Goal: Task Accomplishment & Management: Manage account settings

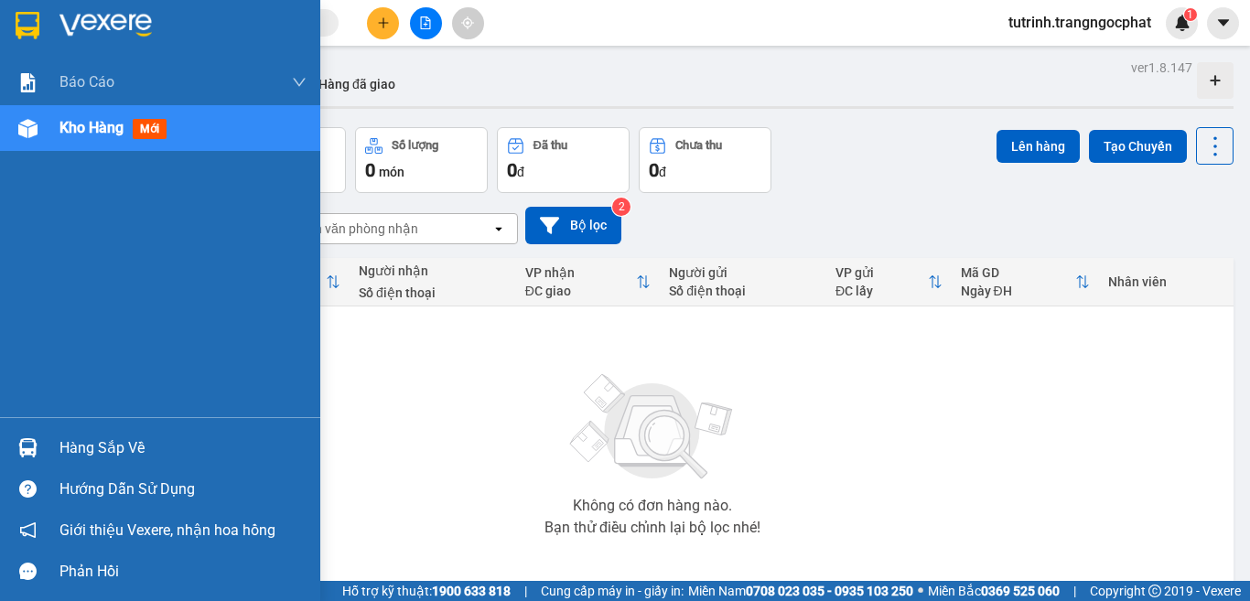
click at [49, 443] on div "Hàng sắp về" at bounding box center [160, 447] width 320 height 41
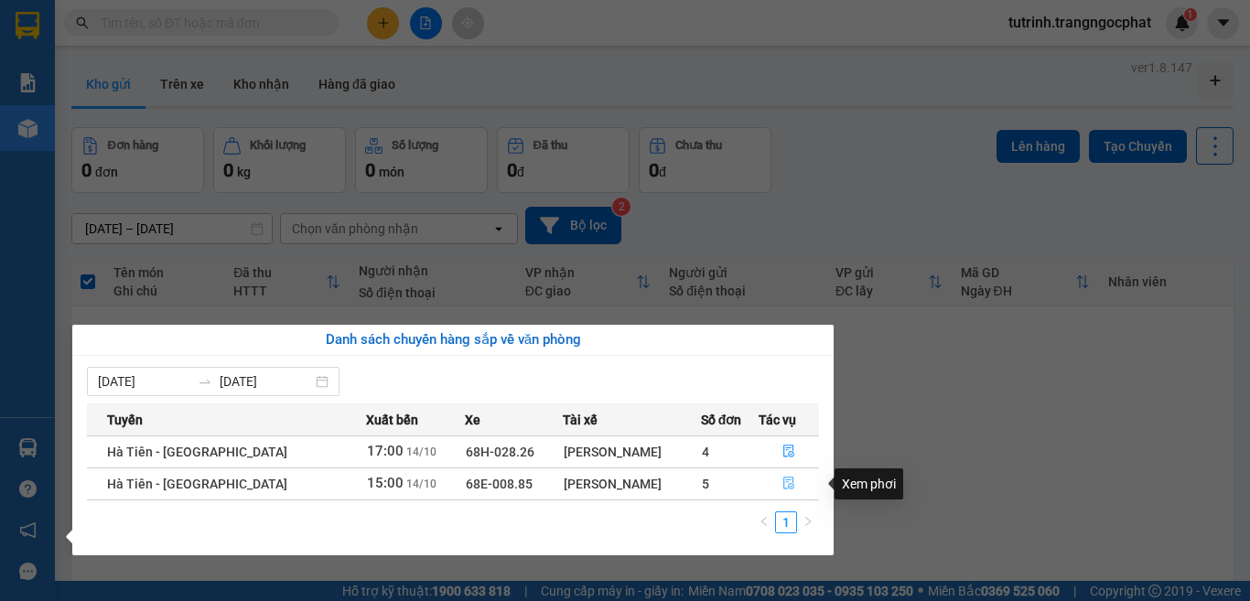
click at [782, 480] on icon "file-done" at bounding box center [788, 483] width 13 height 13
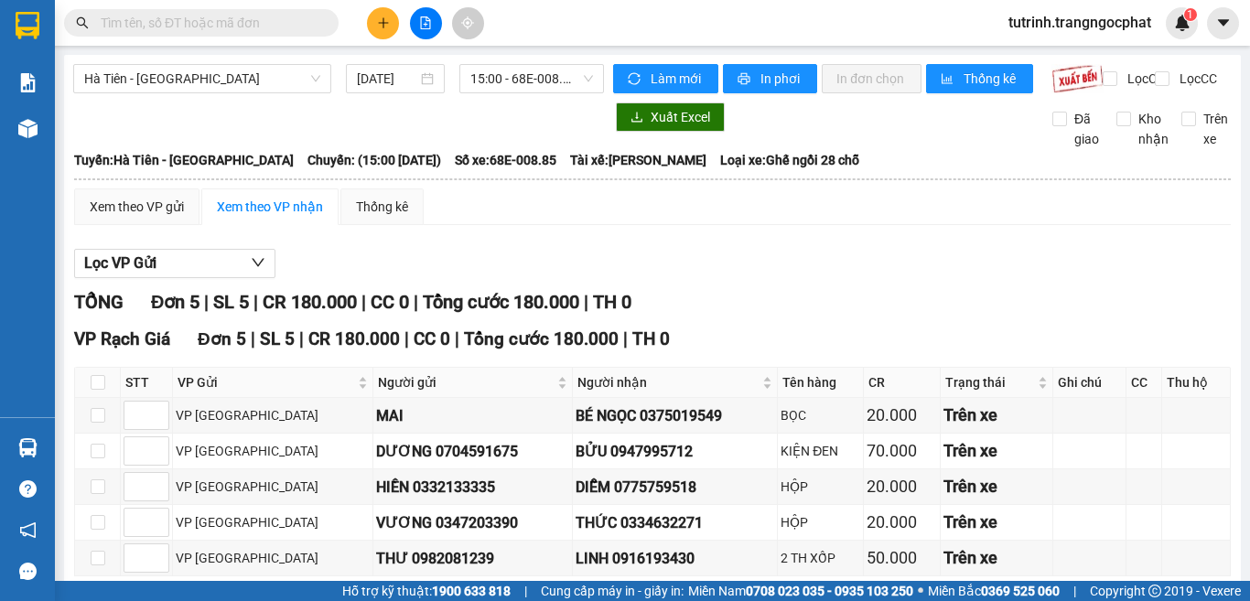
scroll to position [92, 0]
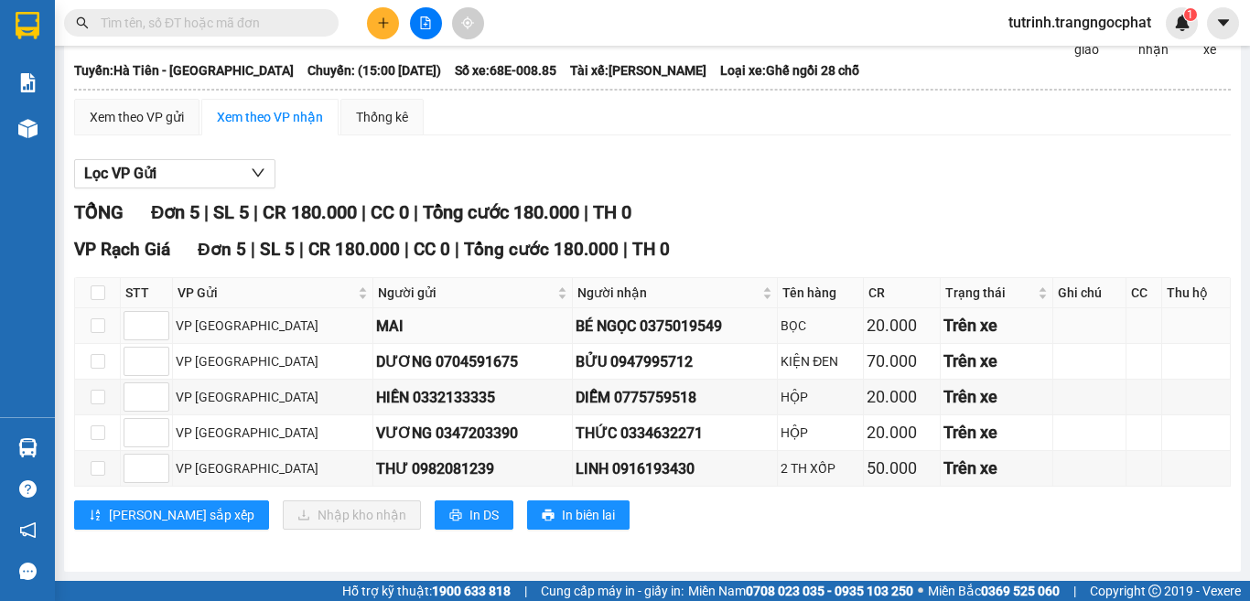
click at [614, 338] on div "BÉ NGỌC 0375019549" at bounding box center [675, 326] width 199 height 23
copy div "0375019549"
click at [576, 373] on div "BỬU 0947995712" at bounding box center [675, 361] width 199 height 23
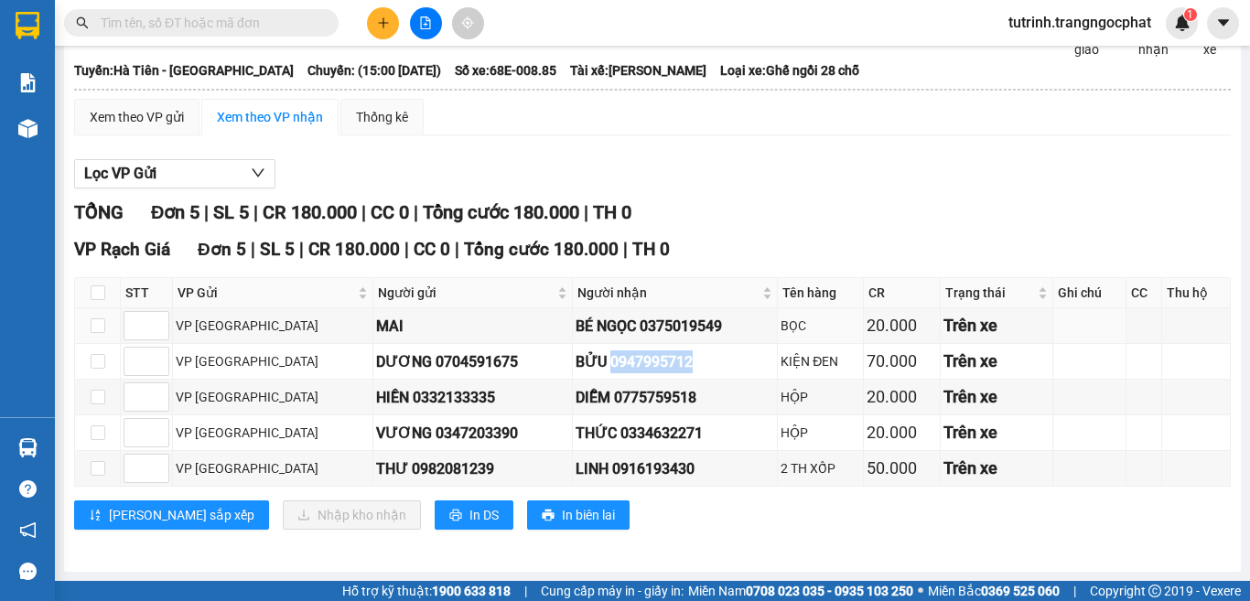
copy div "0947995712"
click at [579, 408] on div "DIỄM 0775759518" at bounding box center [675, 397] width 199 height 23
copy div "0775759518"
click at [594, 451] on td "THỨC 0334632271" at bounding box center [675, 433] width 205 height 36
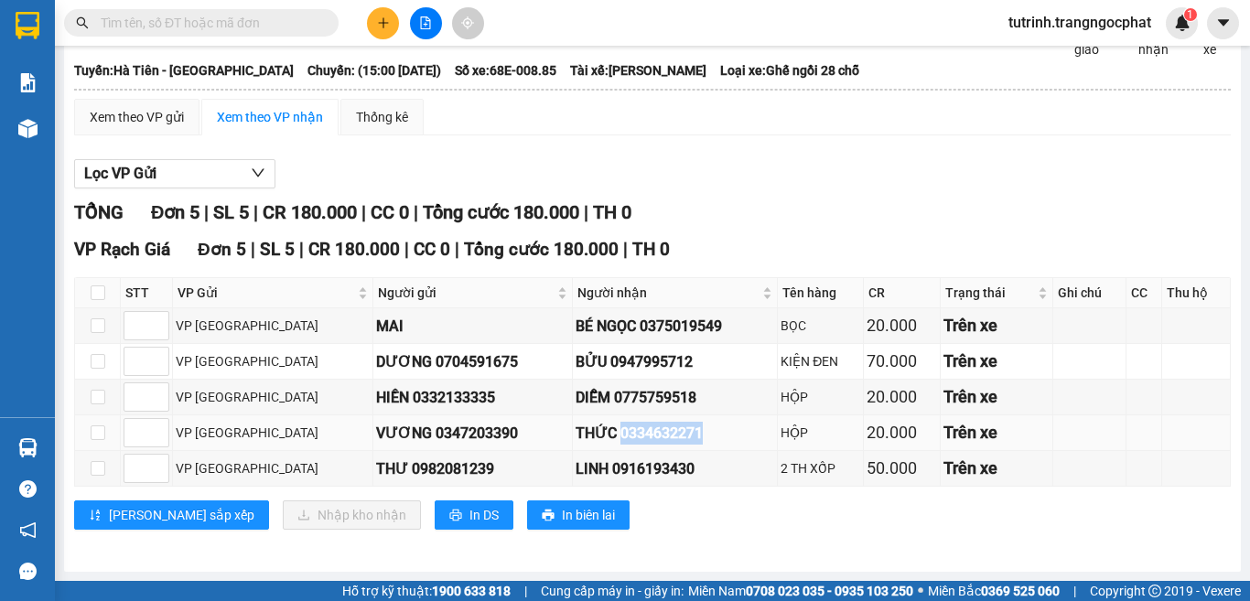
click at [594, 451] on td "THỨC 0334632271" at bounding box center [675, 433] width 205 height 36
copy div "0334632271"
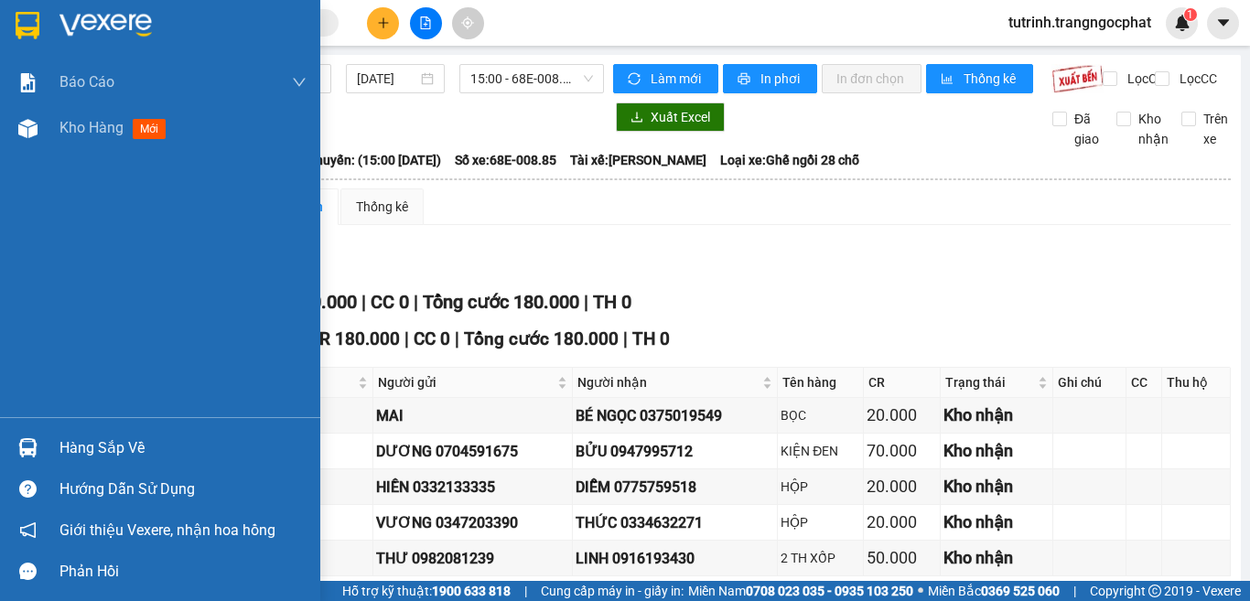
click at [146, 447] on div "Hàng sắp về" at bounding box center [182, 448] width 247 height 27
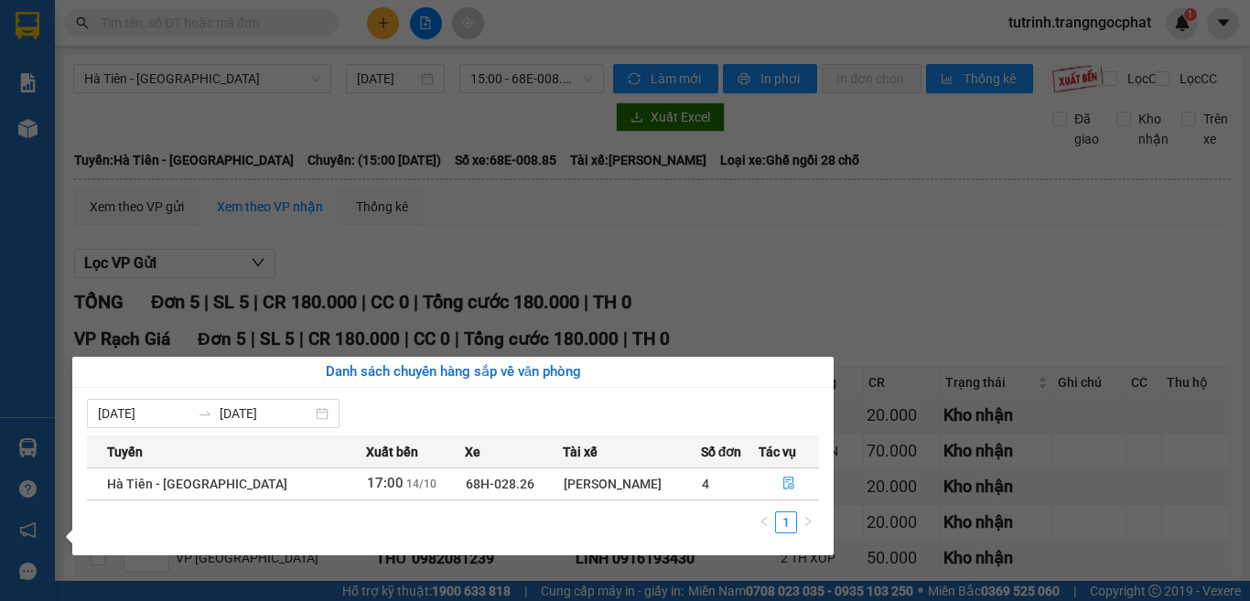
click at [996, 215] on section "Kết quả tìm kiếm ( 0 ) Bộ lọc No Data tutrinh.trangngocphat 1 Báo cáo Doanh số …" at bounding box center [625, 300] width 1250 height 601
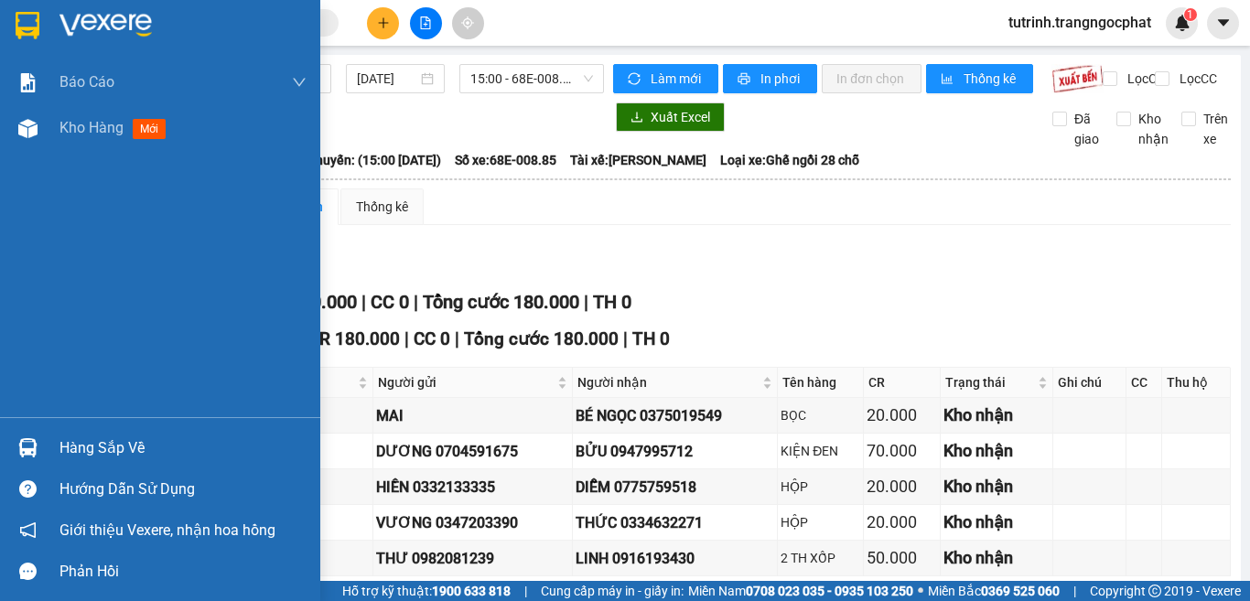
click at [92, 431] on div "Hàng sắp về" at bounding box center [160, 447] width 320 height 41
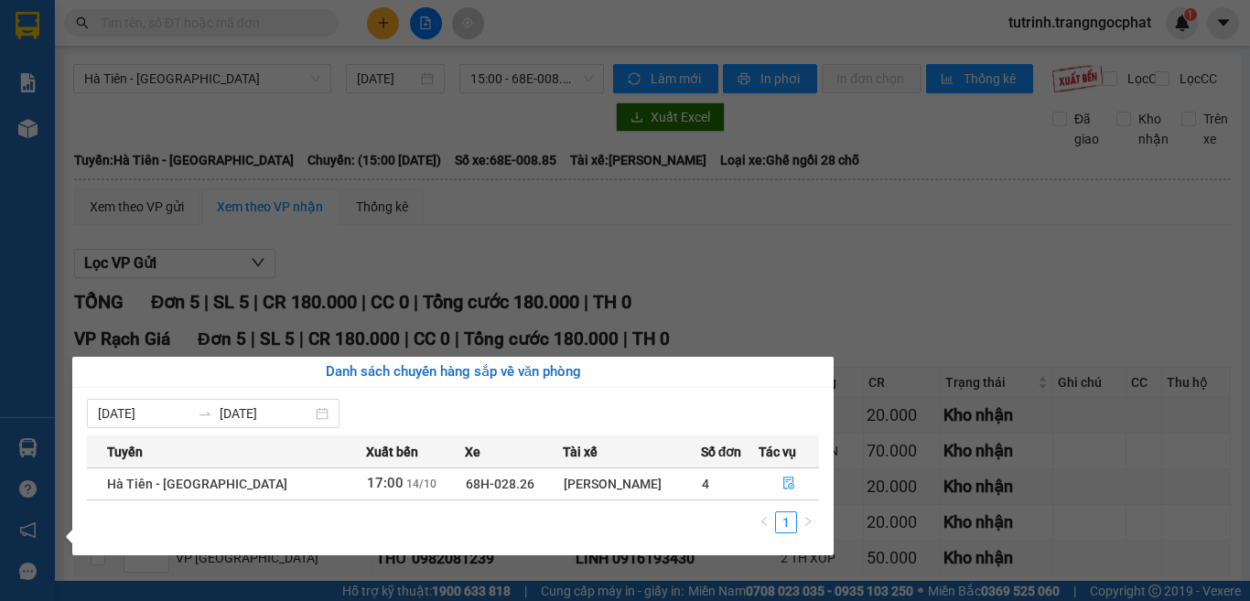
drag, startPoint x: 968, startPoint y: 287, endPoint x: 891, endPoint y: 498, distance: 224.1
click at [963, 288] on section "Kết quả tìm kiếm ( 0 ) Bộ lọc No Data tutrinh.trangngocphat 1 Báo cáo Doanh số …" at bounding box center [625, 300] width 1250 height 601
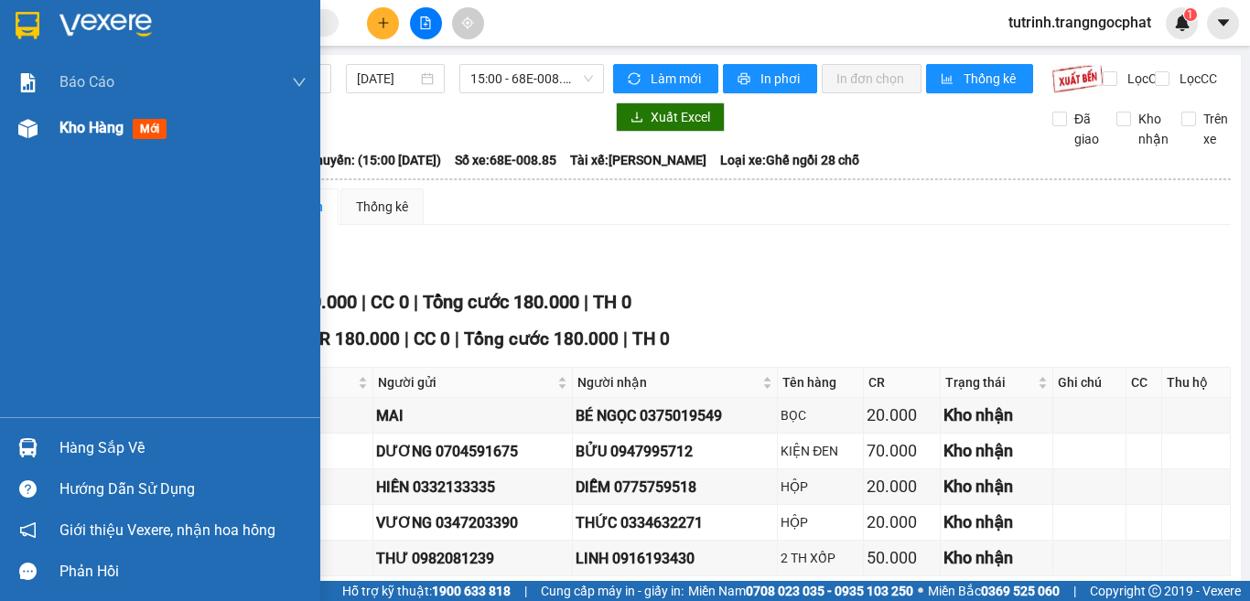
click at [112, 135] on span "Kho hàng" at bounding box center [91, 127] width 64 height 17
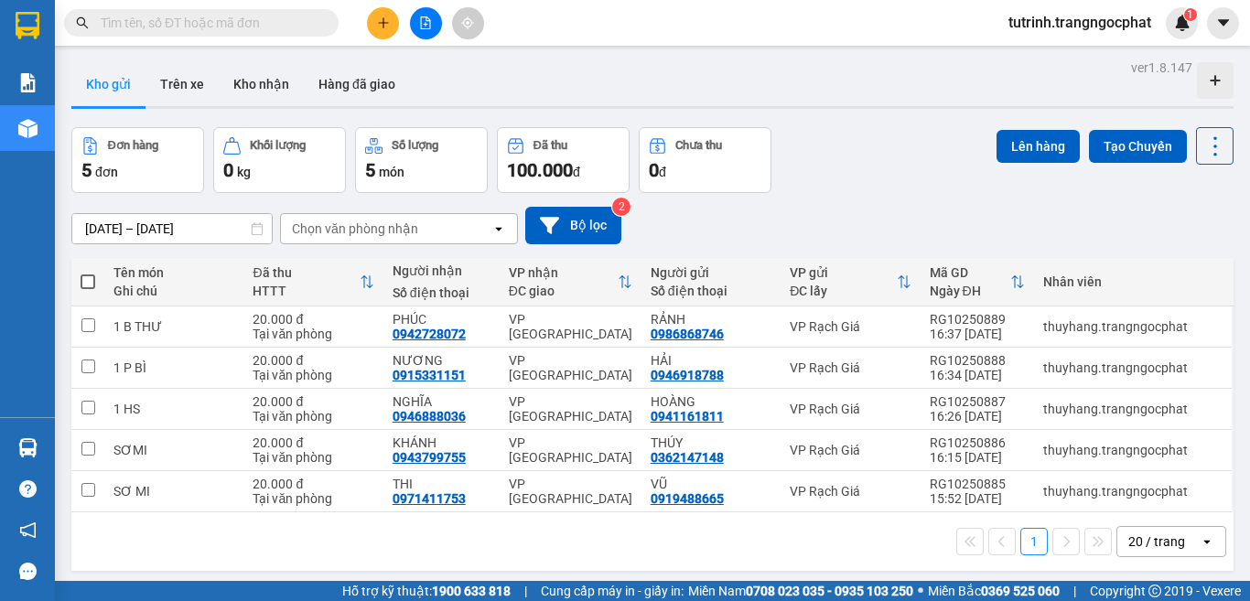
click at [102, 291] on th at bounding box center [87, 282] width 33 height 49
click at [95, 292] on th at bounding box center [87, 282] width 33 height 49
click at [81, 273] on label at bounding box center [88, 282] width 15 height 18
click at [88, 273] on input "checkbox" at bounding box center [88, 273] width 0 height 0
checkbox input "true"
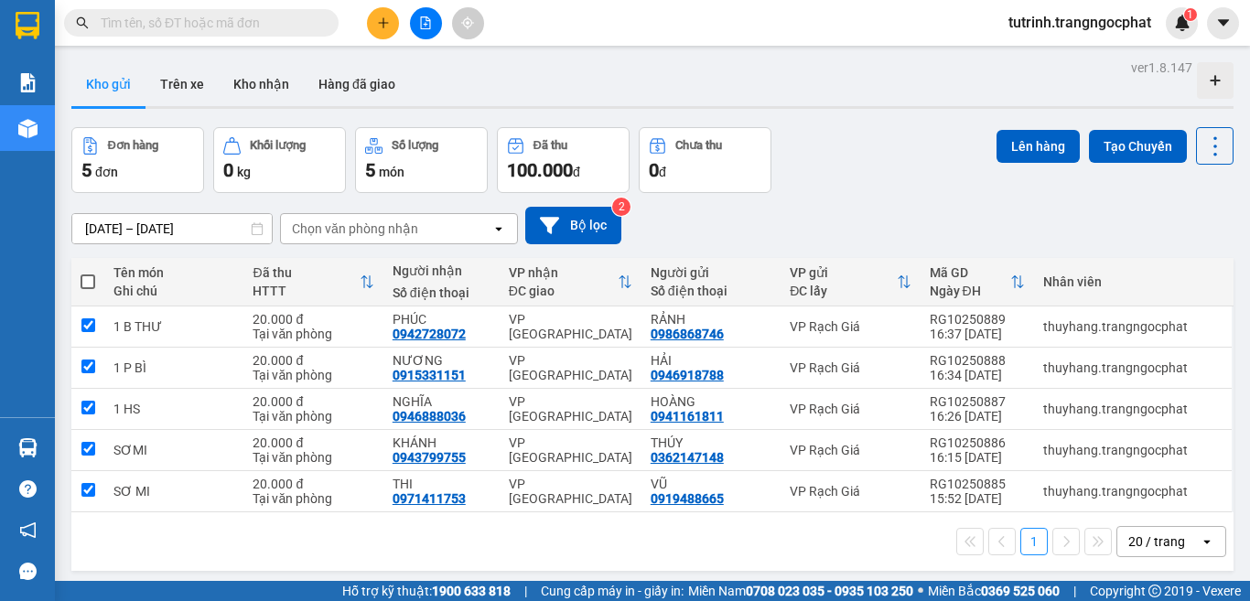
checkbox input "true"
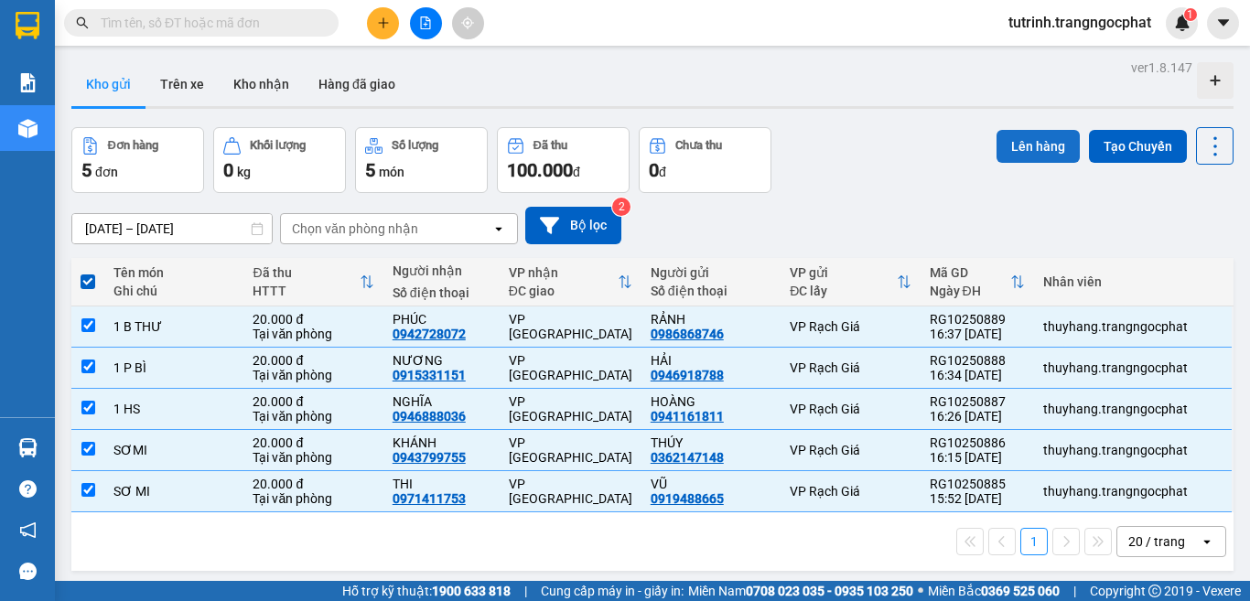
click at [1019, 156] on button "Lên hàng" at bounding box center [1038, 146] width 83 height 33
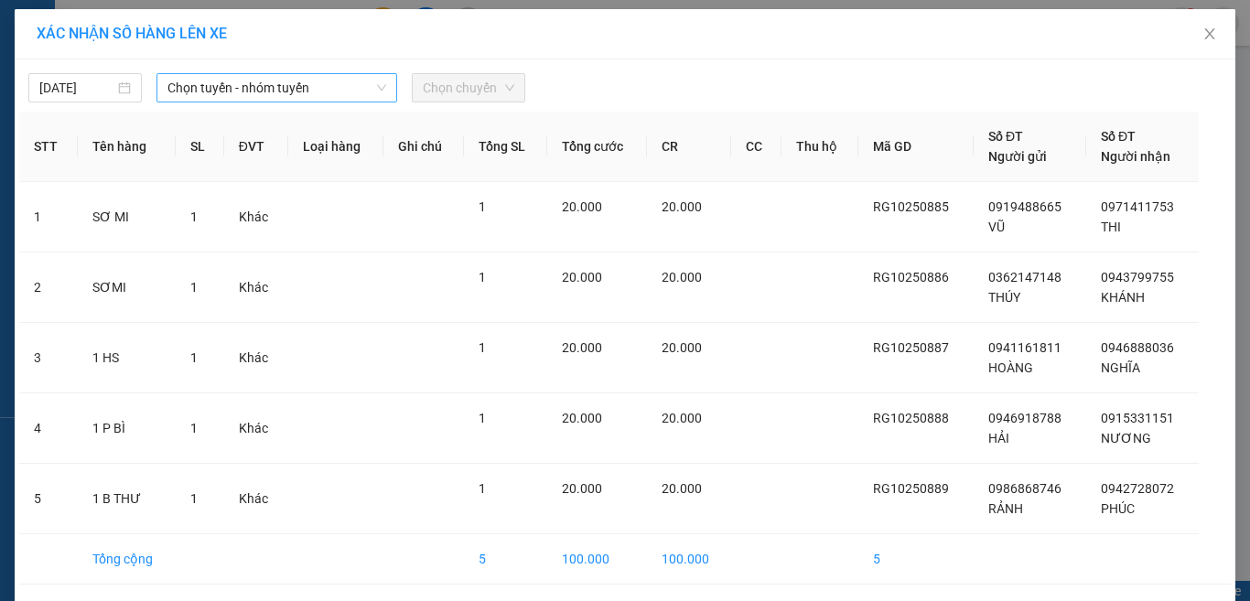
click at [369, 81] on span "Chọn tuyến - nhóm tuyến" at bounding box center [276, 87] width 219 height 27
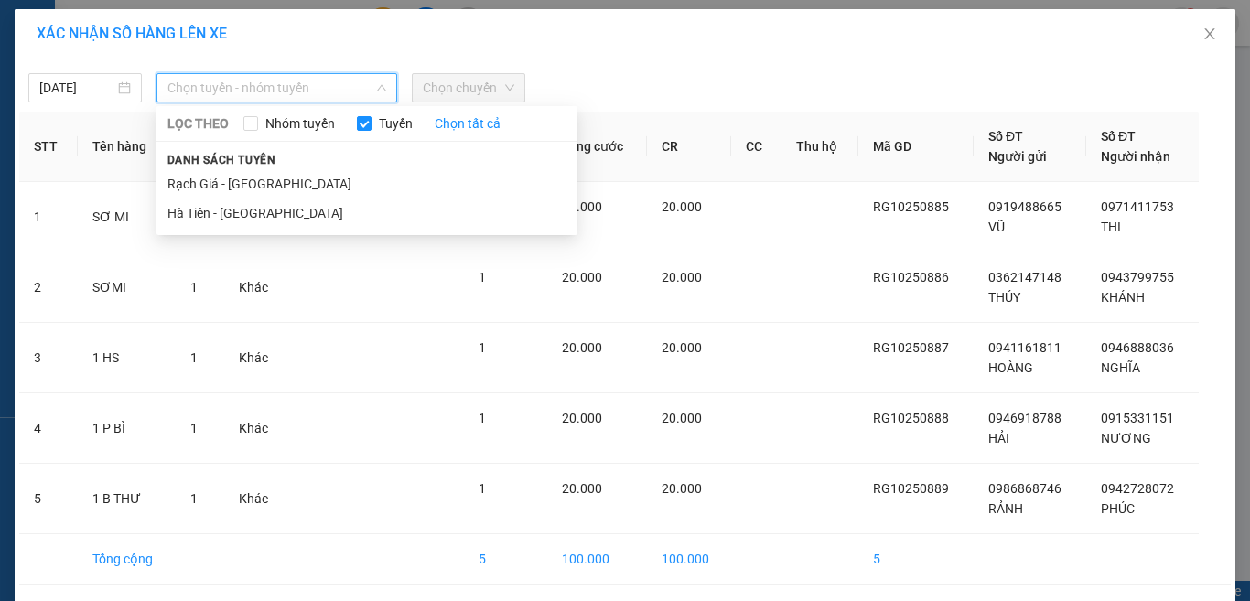
click at [317, 178] on li "Rạch Giá - [GEOGRAPHIC_DATA]" at bounding box center [366, 183] width 421 height 29
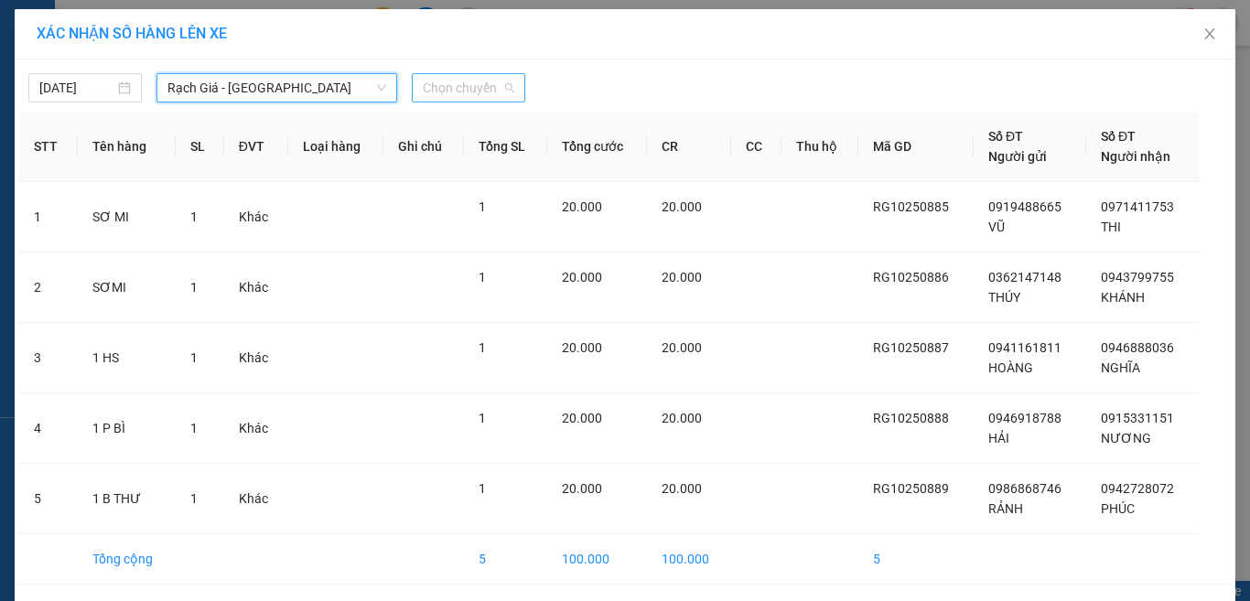
click at [424, 91] on span "Chọn chuyến" at bounding box center [469, 87] width 92 height 27
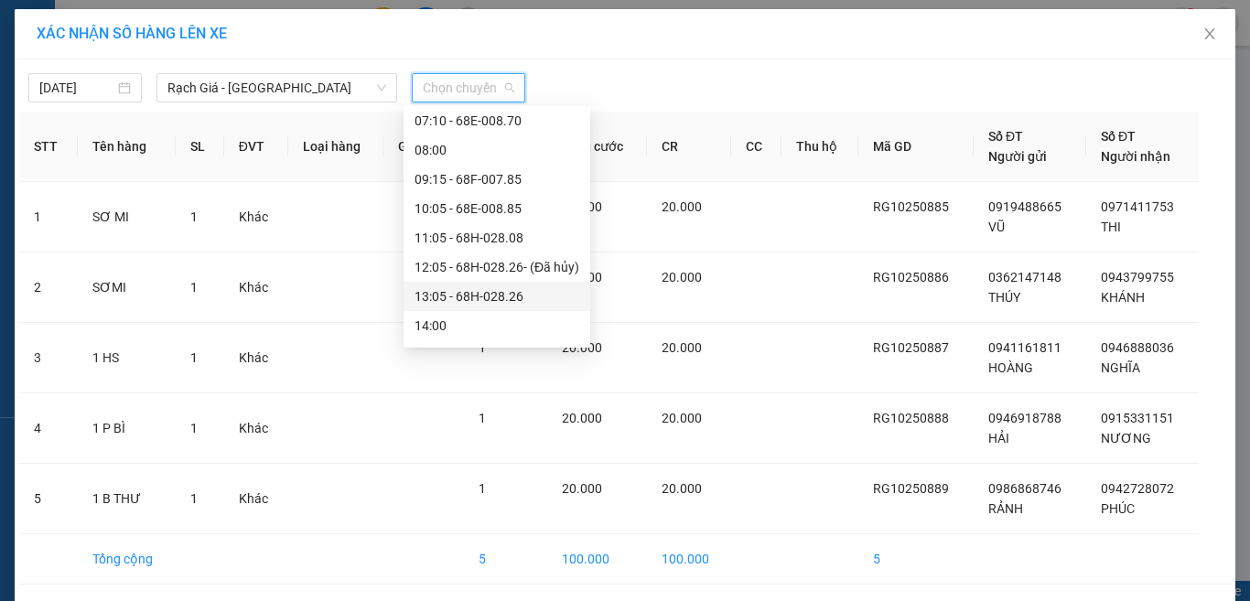
scroll to position [183, 0]
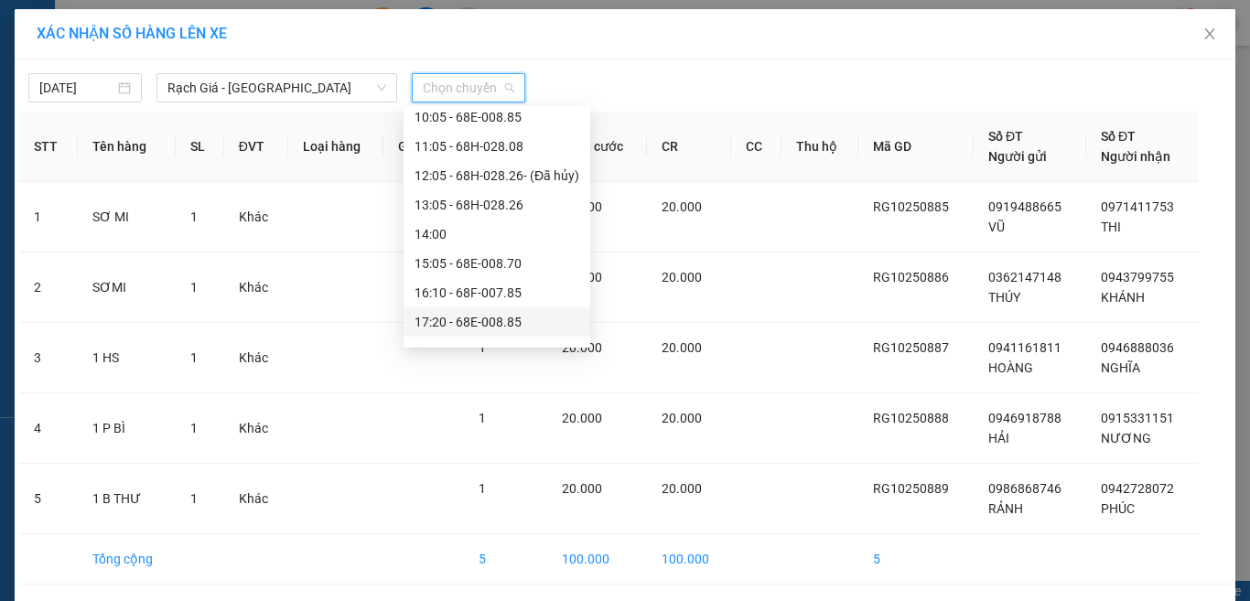
click at [494, 321] on div "17:20 - 68E-008.85" at bounding box center [497, 322] width 165 height 20
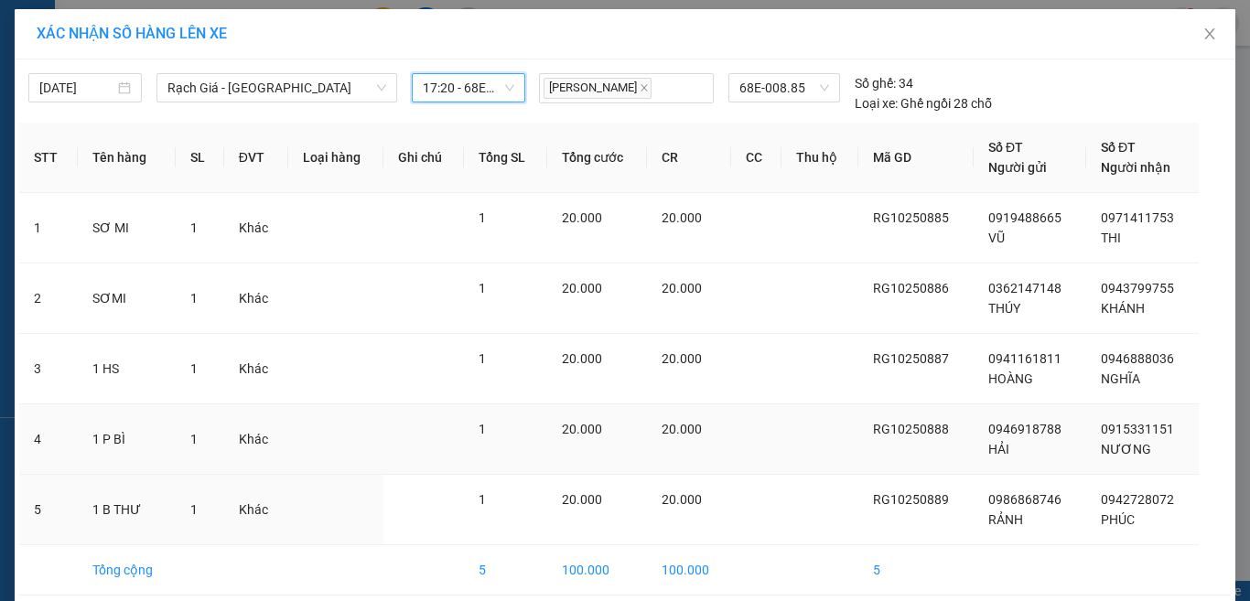
scroll to position [78, 0]
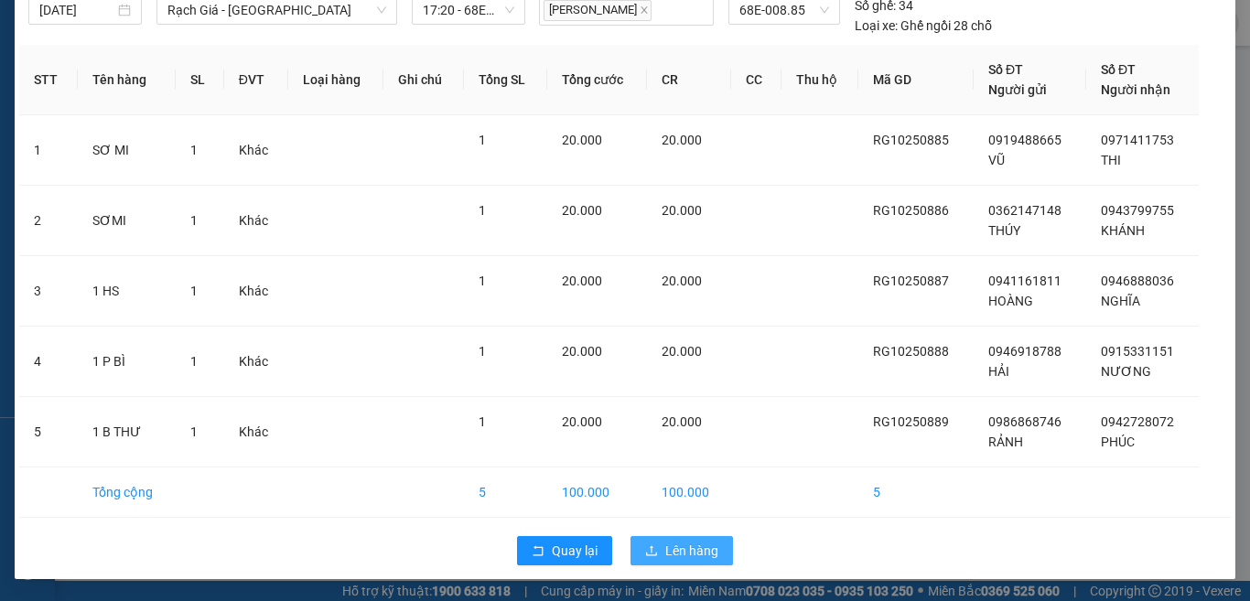
click at [711, 552] on button "Lên hàng" at bounding box center [682, 550] width 102 height 29
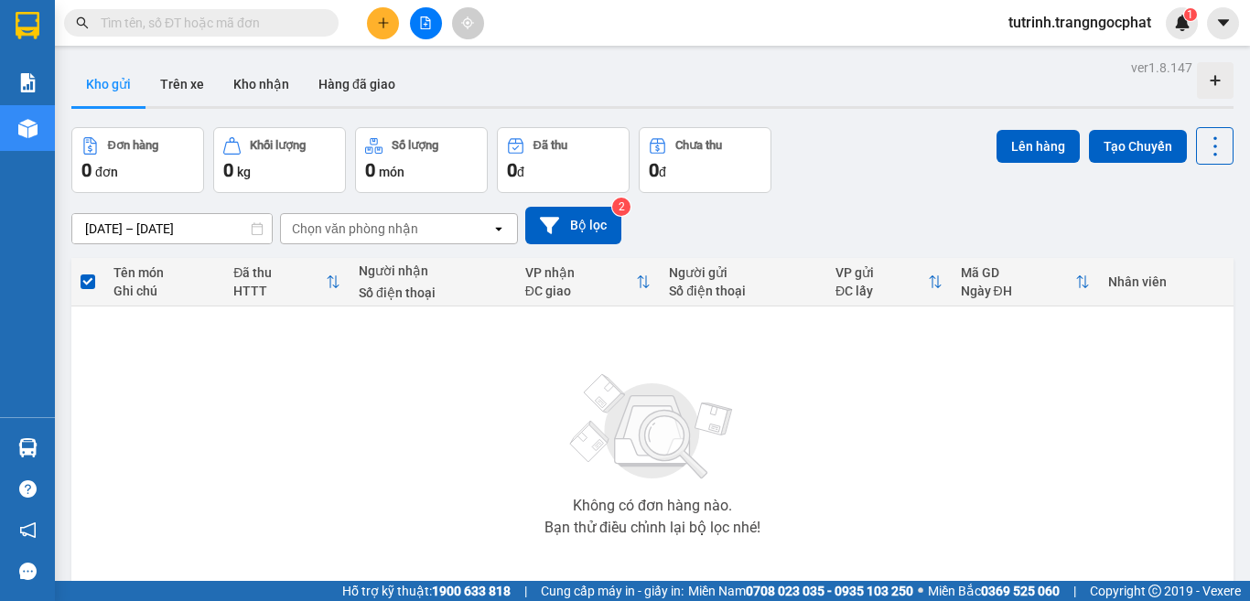
click at [179, 33] on span at bounding box center [201, 22] width 275 height 27
click at [191, 20] on input "text" at bounding box center [209, 23] width 216 height 20
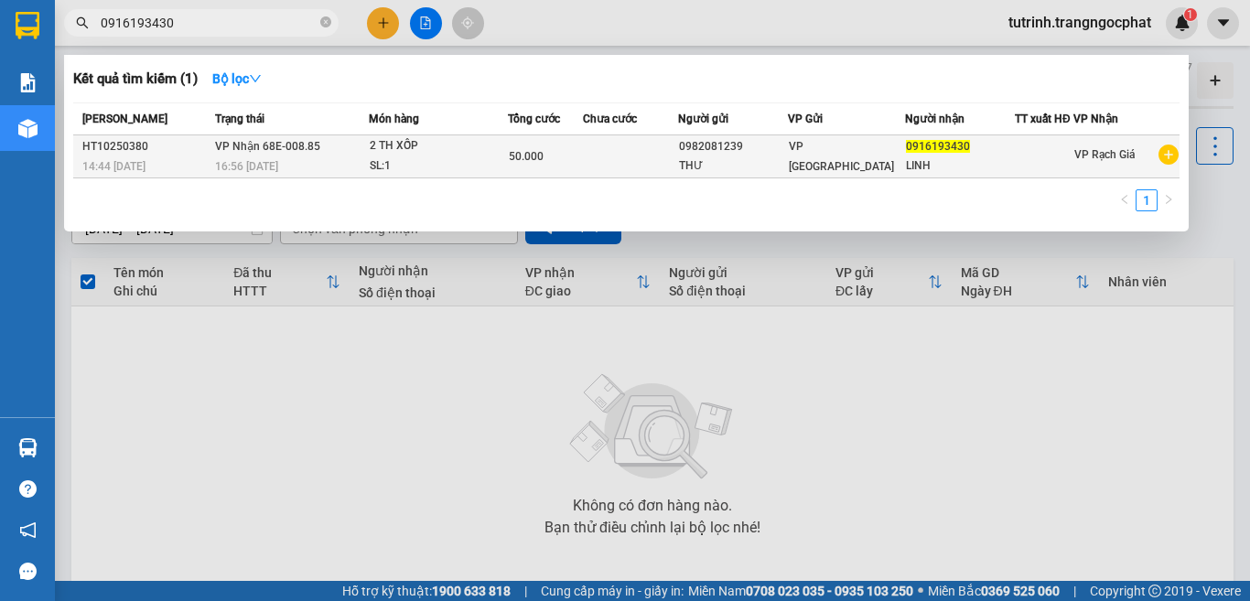
type input "0916193430"
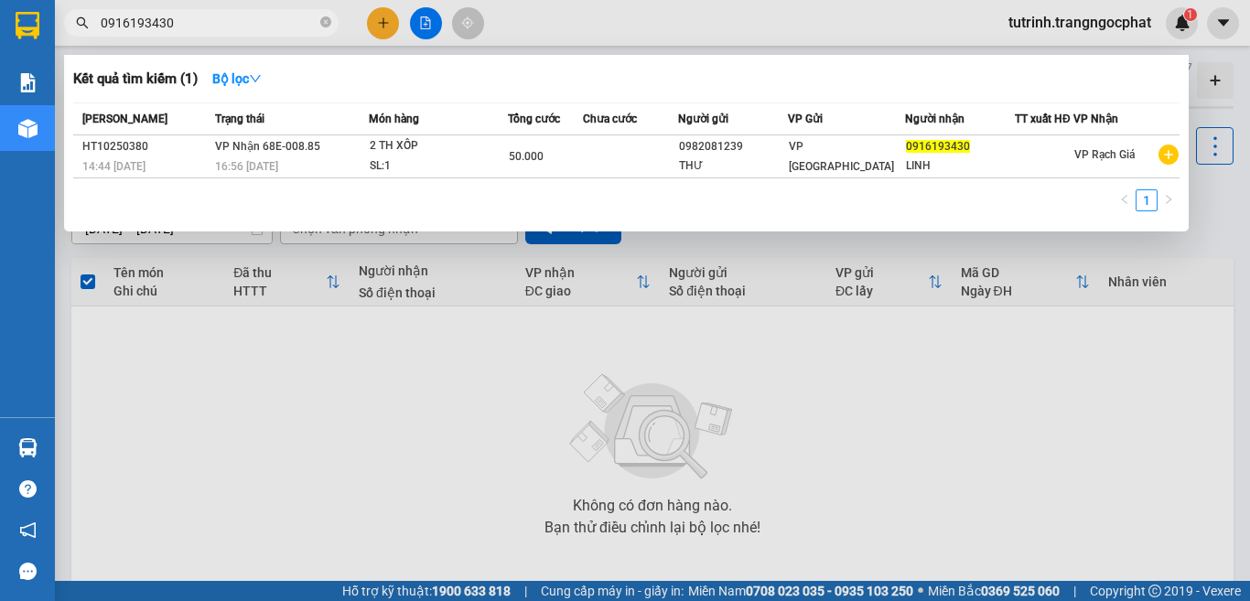
drag, startPoint x: 620, startPoint y: 173, endPoint x: 634, endPoint y: 180, distance: 15.6
click at [633, 179] on div "[PERSON_NAME] thái Món hàng Tổng cước Chưa cước Người gửi VP Gửi Người nhận TT …" at bounding box center [626, 162] width 1106 height 120
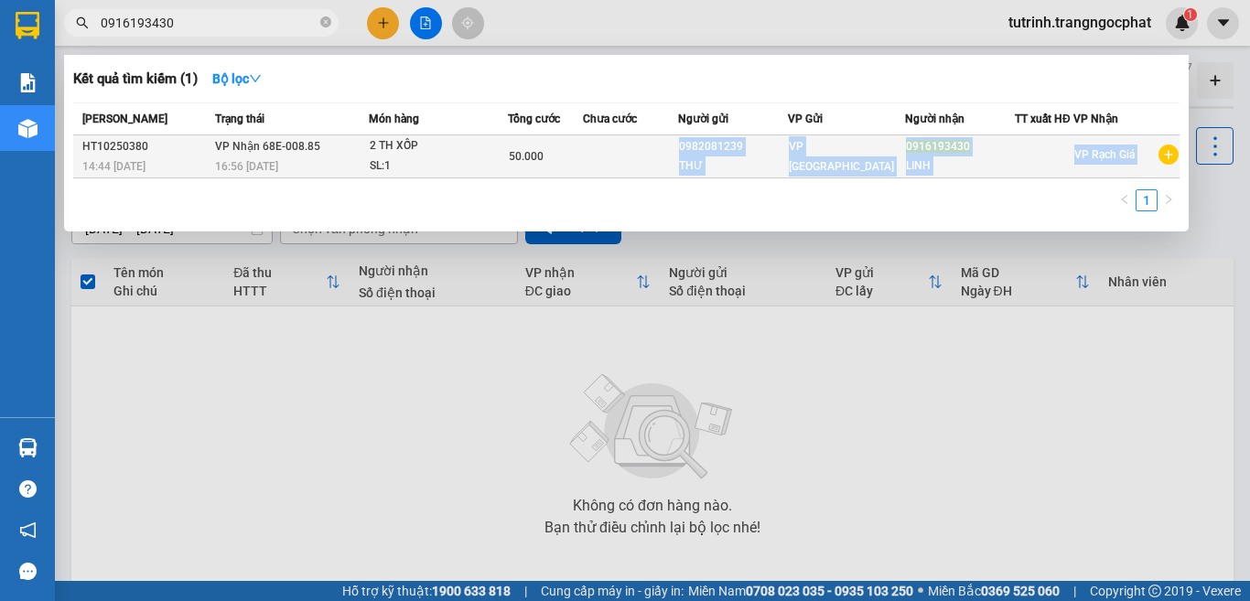
click at [631, 167] on td at bounding box center [630, 156] width 95 height 43
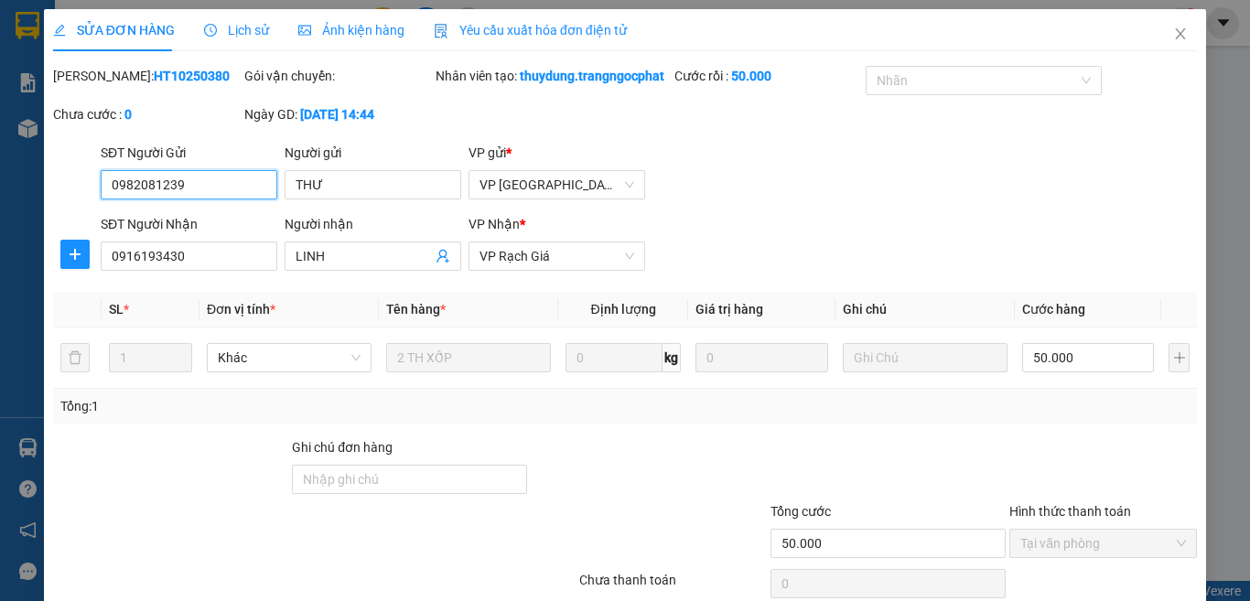
type input "0982081239"
type input "THƯ"
type input "0916193430"
type input "LINH"
type input "50.000"
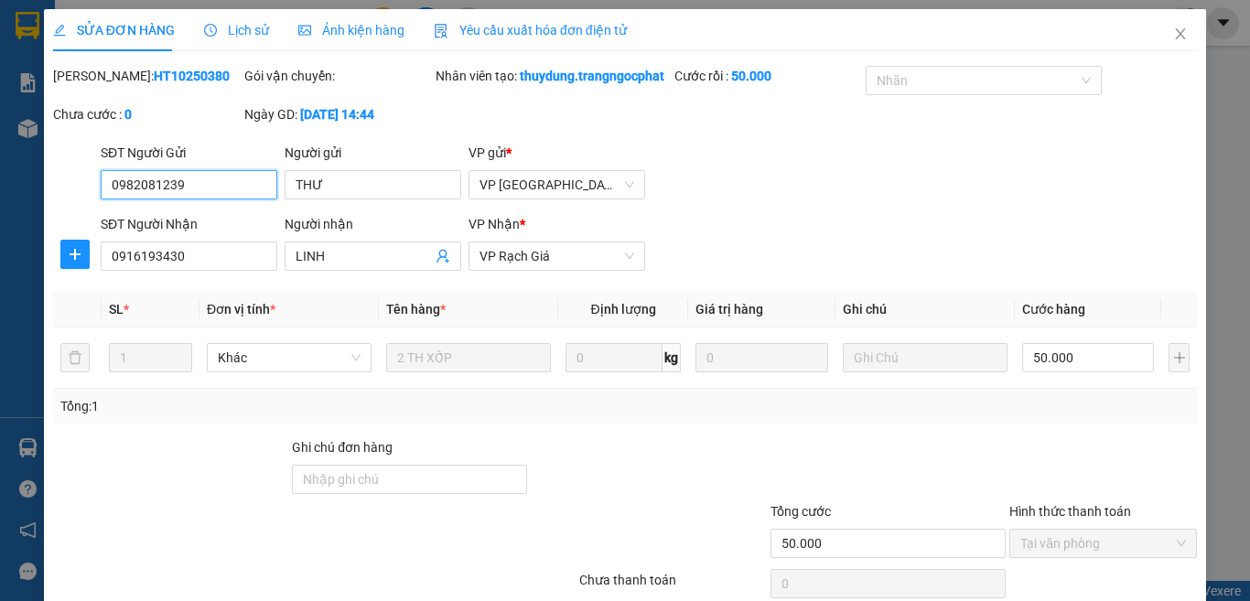
scroll to position [156, 0]
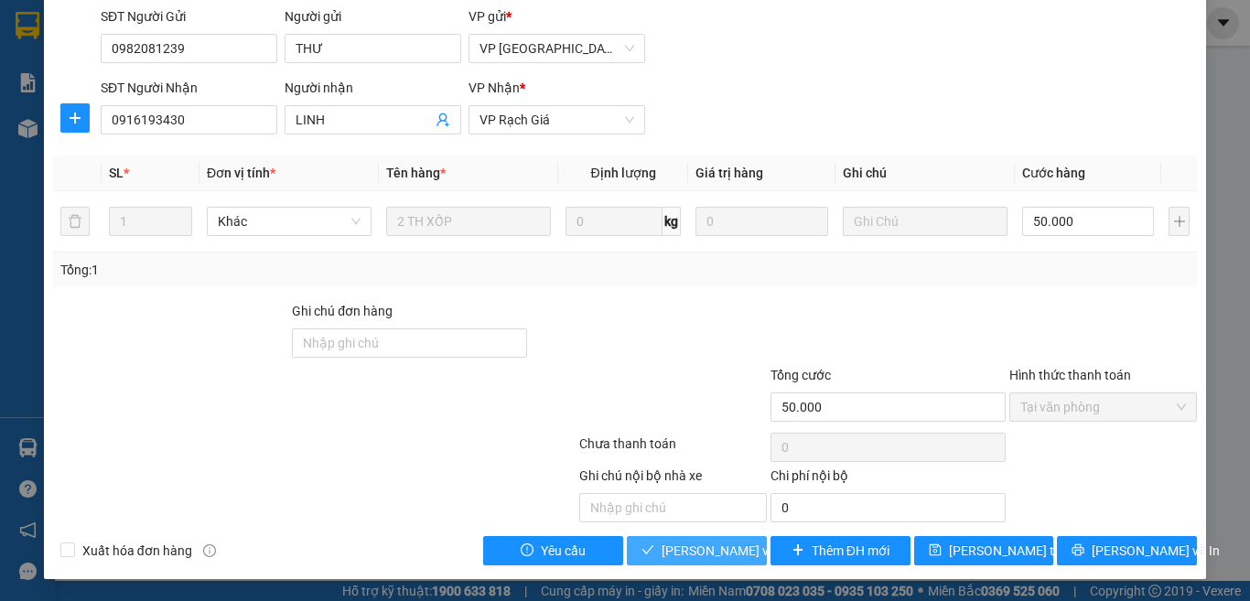
click at [706, 545] on span "[PERSON_NAME] và Giao hàng" at bounding box center [750, 551] width 176 height 20
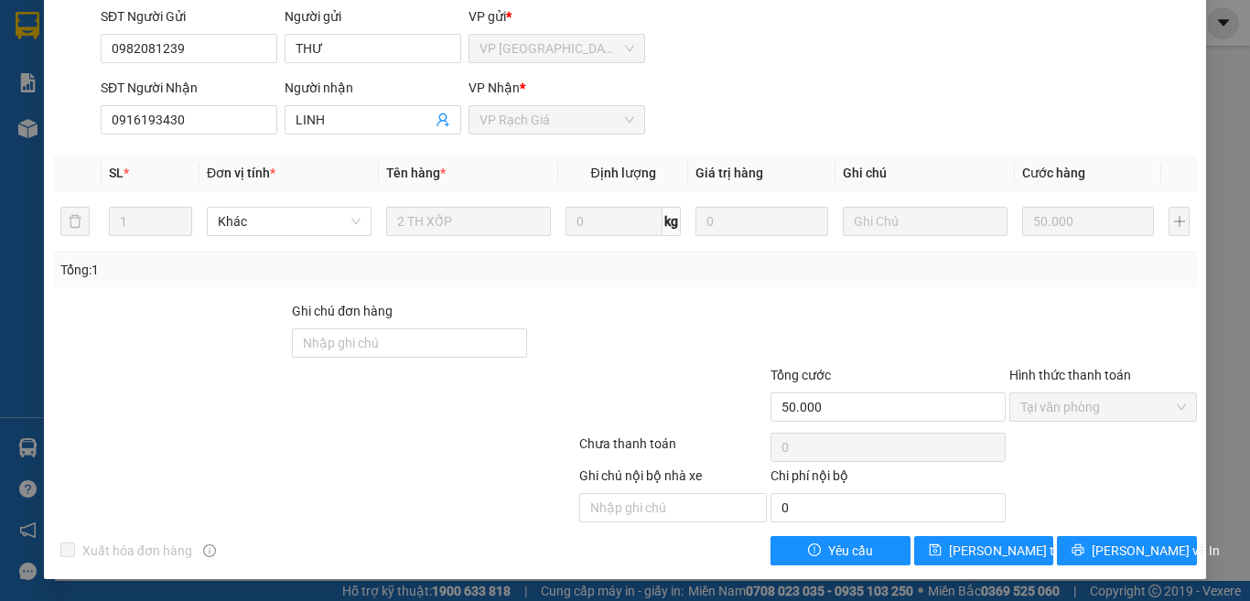
scroll to position [0, 0]
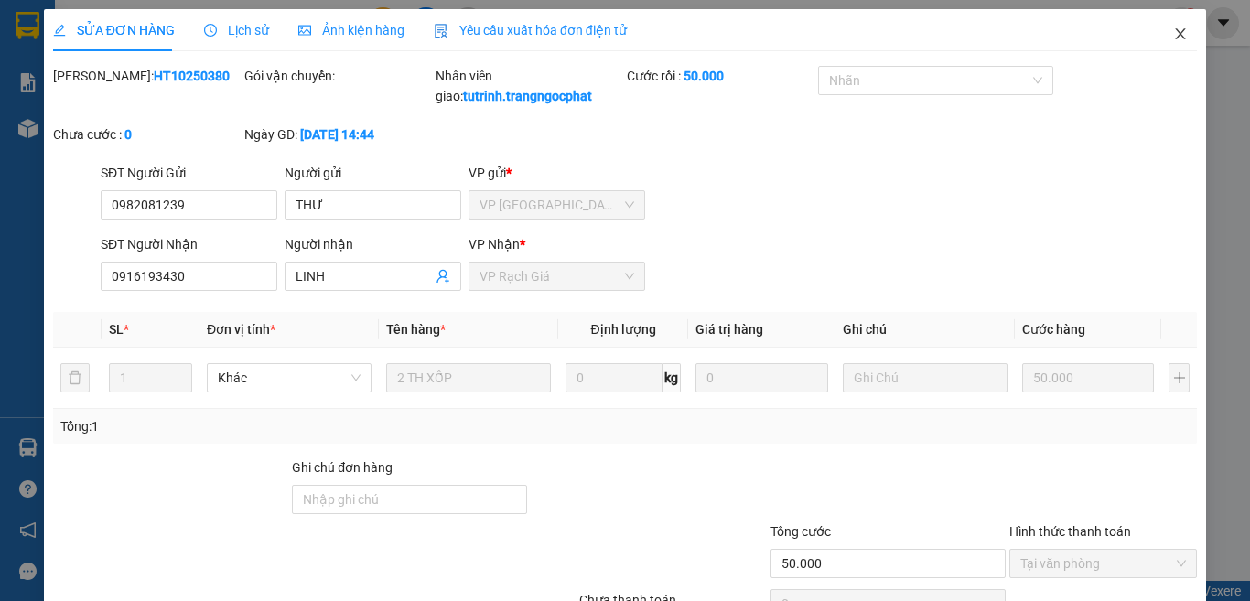
click at [1176, 38] on icon "close" at bounding box center [1181, 33] width 10 height 11
